Goal: Complete application form: Complete application form

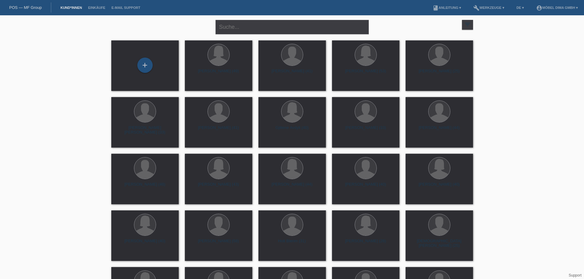
scroll to position [1108, 0]
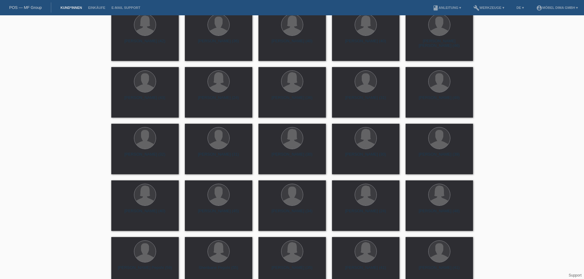
click at [64, 8] on link "Kund*innen" at bounding box center [71, 8] width 28 height 4
click at [29, 6] on link "POS — MF Group" at bounding box center [25, 7] width 33 height 5
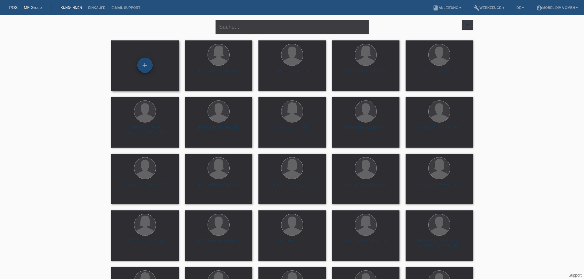
click at [144, 64] on div "+" at bounding box center [144, 65] width 15 height 15
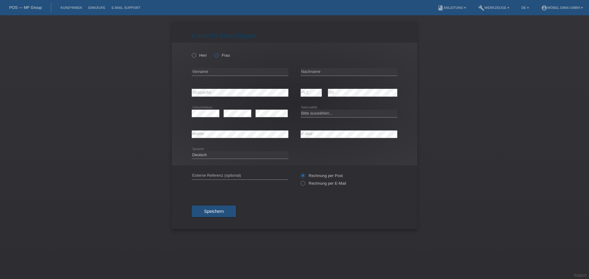
click at [213, 52] on icon at bounding box center [213, 52] width 0 height 0
click at [217, 55] on input "Frau" at bounding box center [216, 55] width 4 height 4
radio input "true"
click at [211, 72] on input "text" at bounding box center [240, 72] width 97 height 8
type input "Esma"
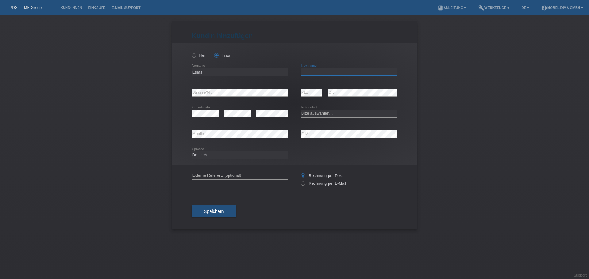
click at [312, 72] on input "text" at bounding box center [349, 72] width 97 height 8
type input "Dedinja"
click at [314, 114] on select "Bitte auswählen... Schweiz Deutschland Liechtenstein Österreich ------------ Af…" at bounding box center [349, 113] width 97 height 7
select select "CH"
click at [301, 110] on select "Bitte auswählen... Schweiz Deutschland Liechtenstein Österreich ------------ Af…" at bounding box center [349, 113] width 97 height 7
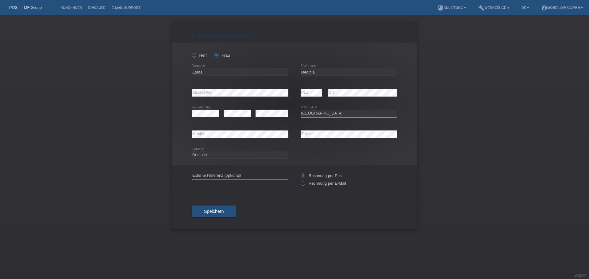
click at [324, 92] on div "error PLZ error Ort" at bounding box center [349, 93] width 97 height 21
click at [218, 209] on button "Speichern" at bounding box center [214, 212] width 44 height 12
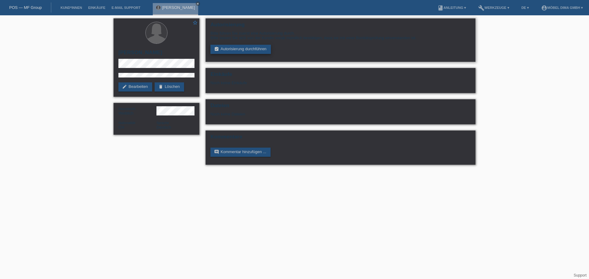
drag, startPoint x: 0, startPoint y: 0, endPoint x: 241, endPoint y: 47, distance: 245.7
click at [241, 47] on link "assignment_turned_in Autorisierung durchführen" at bounding box center [240, 49] width 60 height 9
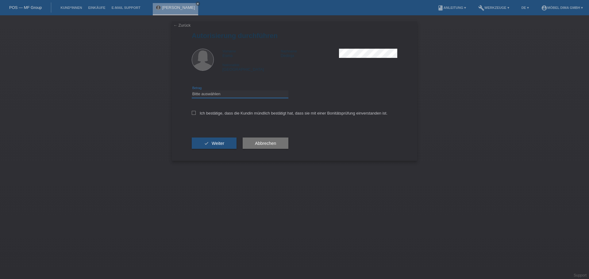
click at [242, 92] on select "Bitte auswählen CHF 1.00 - CHF 499.00 CHF 500.00 - CHF 1'999.00 CHF 2'000.00 - …" at bounding box center [240, 93] width 97 height 7
select select "3"
click at [192, 90] on select "Bitte auswählen CHF 1.00 - CHF 499.00 CHF 500.00 - CHF 1'999.00 CHF 2'000.00 - …" at bounding box center [240, 93] width 97 height 7
click at [194, 113] on icon at bounding box center [194, 113] width 4 height 4
click at [194, 113] on input "Ich bestätige, dass die Kundin mündlich bestätigt hat, dass sie mit einer Bonit…" at bounding box center [194, 113] width 4 height 4
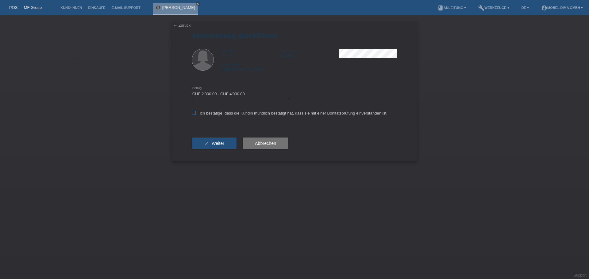
checkbox input "true"
click at [213, 140] on button "check Weiter" at bounding box center [214, 144] width 45 height 12
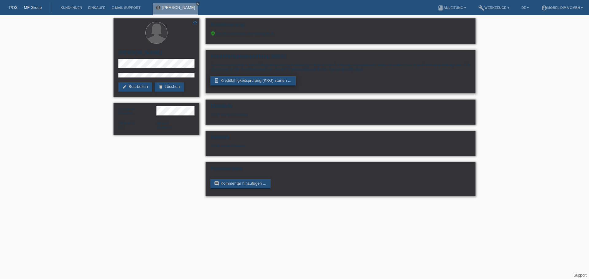
click at [263, 79] on link "perm_device_information Kreditfähigkeitsprüfung (KKG) starten ..." at bounding box center [252, 80] width 85 height 9
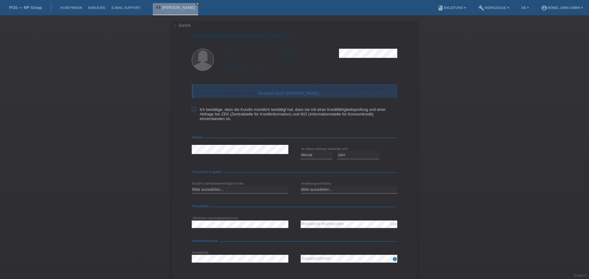
click at [193, 109] on icon at bounding box center [194, 109] width 4 height 4
click at [193, 109] on input "Ich bestätige, dass die Kundin mündlich bestätigt hat, dass sie mit einer Kredi…" at bounding box center [194, 109] width 4 height 4
checkbox input "true"
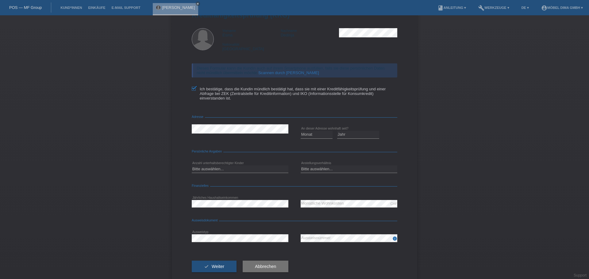
scroll to position [32, 0]
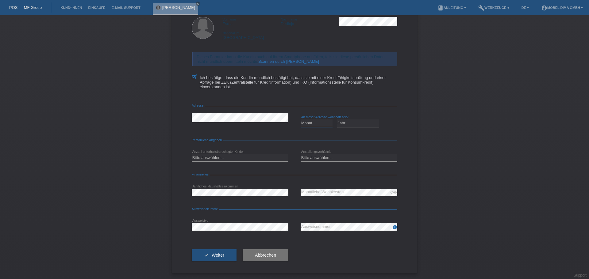
click at [306, 124] on select "Monat 01 02 03 04 05 06 07 08 09 10" at bounding box center [317, 123] width 32 height 7
click at [307, 123] on select "Monat 01 02 03 04 05 06 07 08 09 10" at bounding box center [317, 123] width 32 height 7
click at [343, 123] on select "Jahr 2025 2024 2023 2022 2021 2020 2019 2018 2017 2016 2015 2014 2013 2012 2011…" at bounding box center [358, 123] width 42 height 7
select select "2020"
click at [337, 120] on select "Jahr 2025 2024 2023 2022 2021 2020 2019 2018 2017 2016 2015 2014 2013 2012 2011…" at bounding box center [358, 123] width 42 height 7
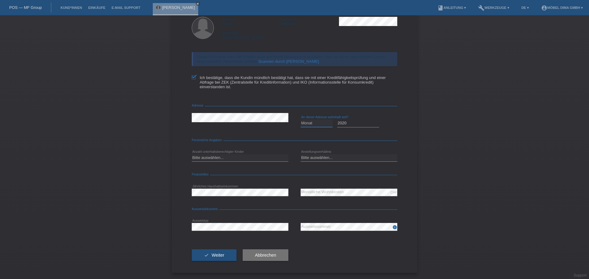
click at [314, 123] on select "Monat 01 02 03 04 05 06 07 08 09 10" at bounding box center [317, 123] width 32 height 7
select select "05"
click at [301, 120] on select "Monat 01 02 03 04 05 06 07 08 09 10" at bounding box center [317, 123] width 32 height 7
click at [262, 157] on select "Bitte auswählen... 0 1 2 3 4 5 6 7 8 9" at bounding box center [240, 157] width 97 height 7
select select "0"
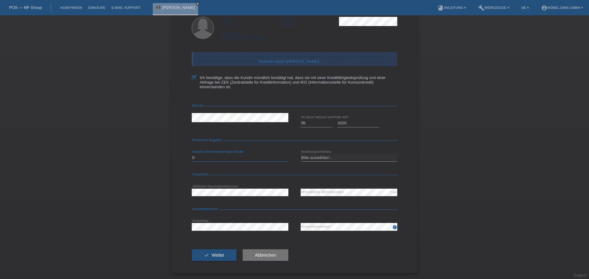
click at [192, 154] on select "Bitte auswählen... 0 1 2 3 4 5 6 7 8 9" at bounding box center [240, 157] width 97 height 7
click at [323, 159] on select "Bitte auswählen... Unbefristet Befristet Lehrling/Student Pensioniert Nicht arb…" at bounding box center [349, 157] width 97 height 7
select select "INDEPENDENT"
click at [301, 154] on select "Bitte auswählen... Unbefristet Befristet Lehrling/Student Pensioniert Nicht arb…" at bounding box center [349, 157] width 97 height 7
click at [222, 255] on button "check Weiter" at bounding box center [214, 256] width 45 height 12
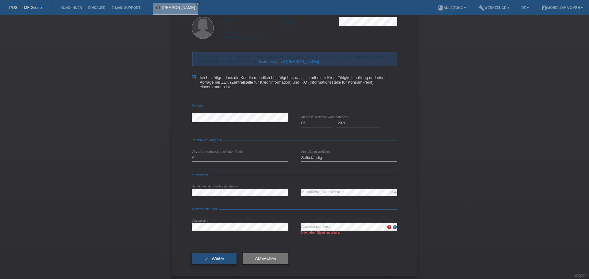
click at [199, 258] on button "check Weiter" at bounding box center [214, 259] width 45 height 12
